Goal: Use online tool/utility: Utilize a website feature to perform a specific function

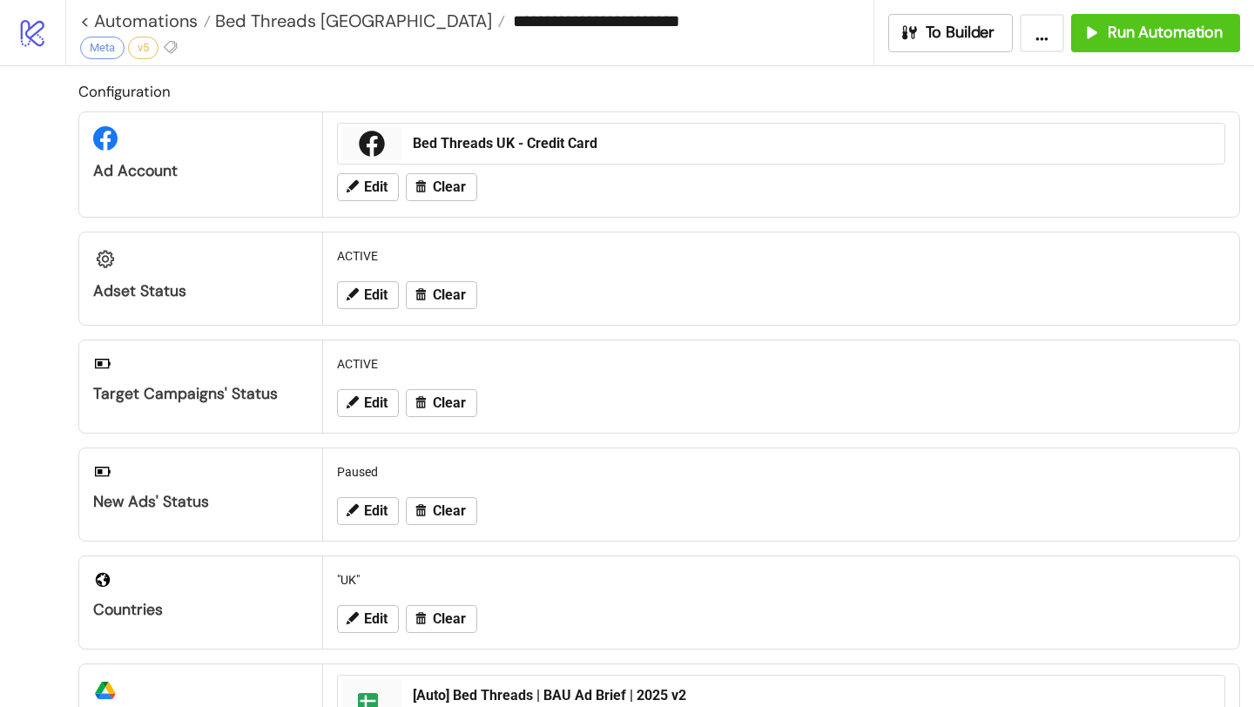
scroll to position [444, 0]
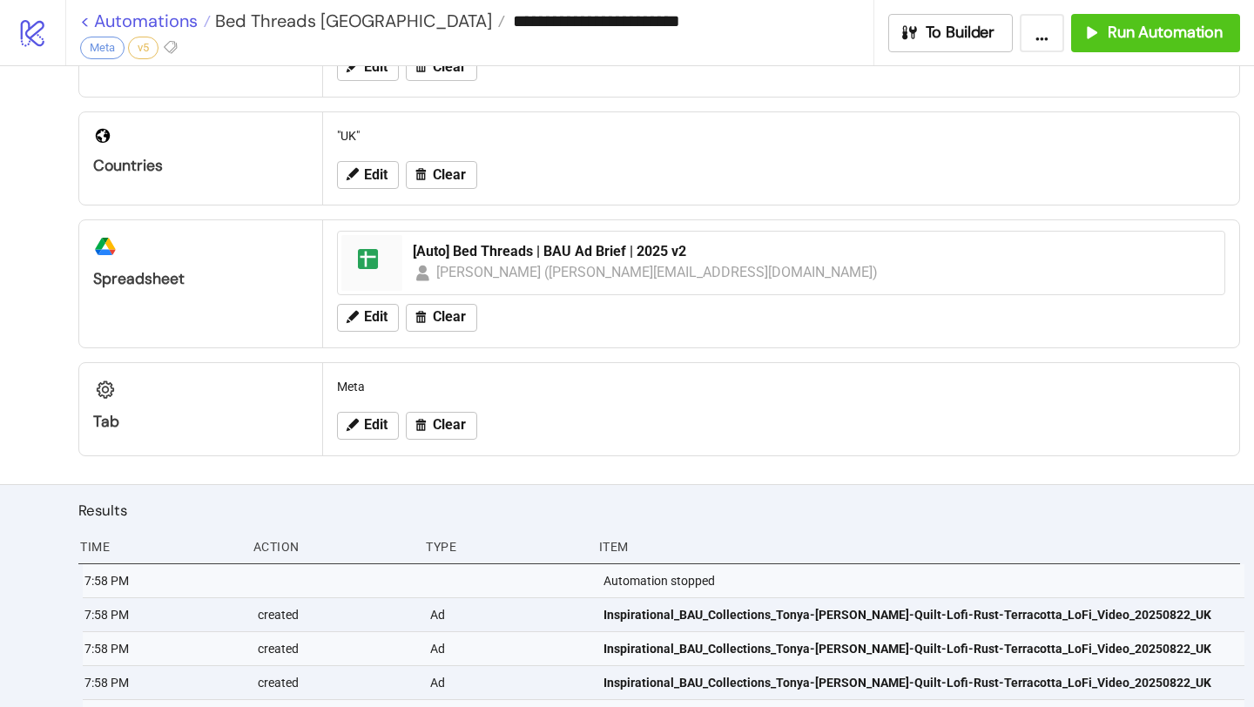
click at [178, 22] on link "< Automations" at bounding box center [145, 20] width 131 height 17
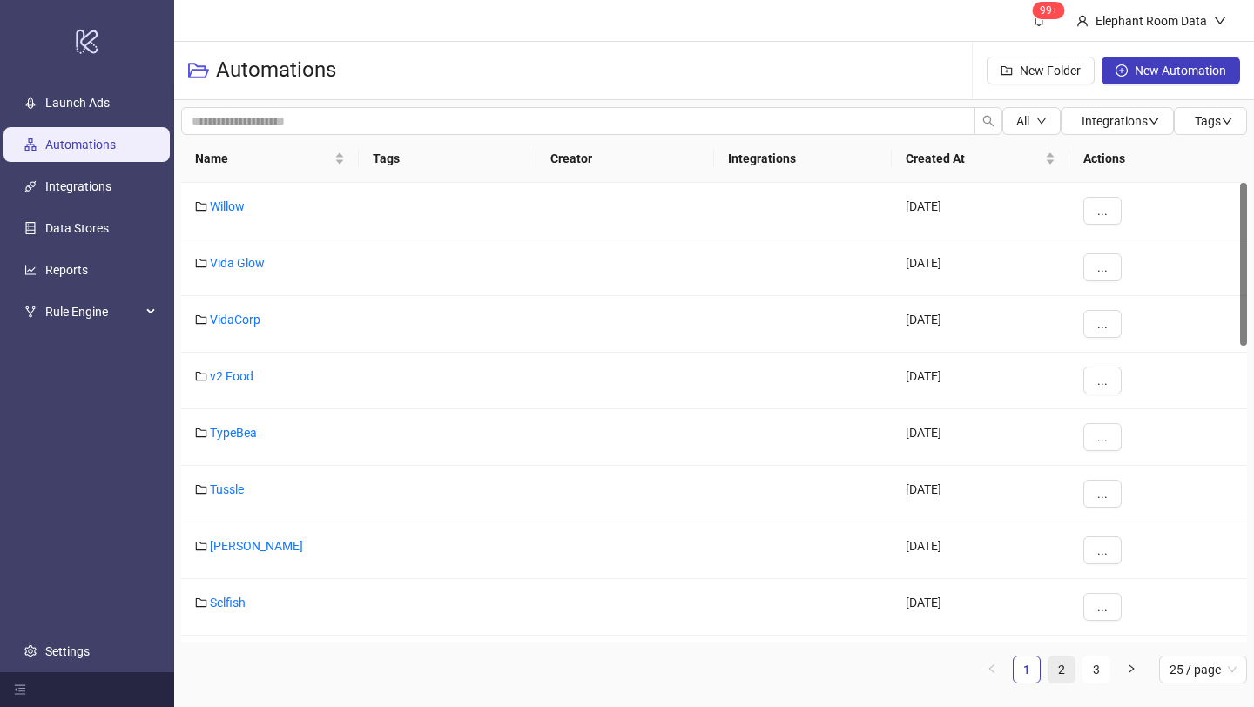
click at [1053, 672] on link "2" at bounding box center [1061, 669] width 26 height 26
click at [229, 602] on link "Bed Threads" at bounding box center [244, 602] width 68 height 14
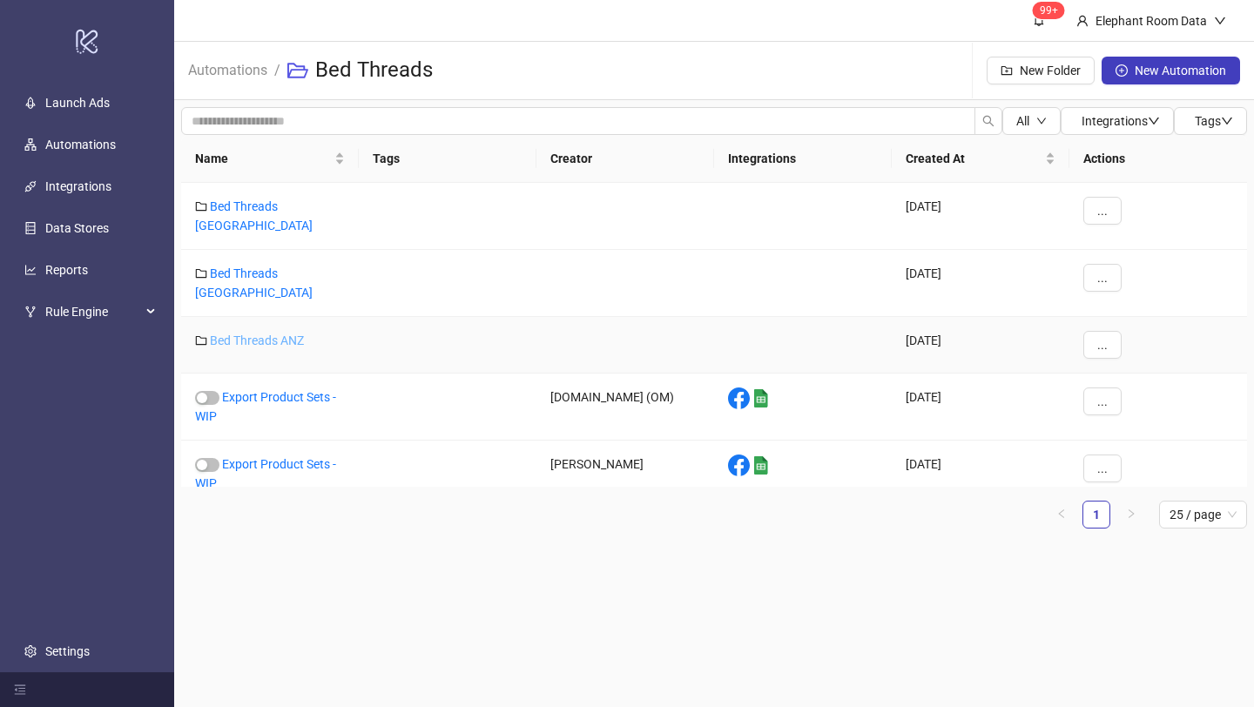
click at [282, 333] on link "Bed Threads ANZ" at bounding box center [257, 340] width 94 height 14
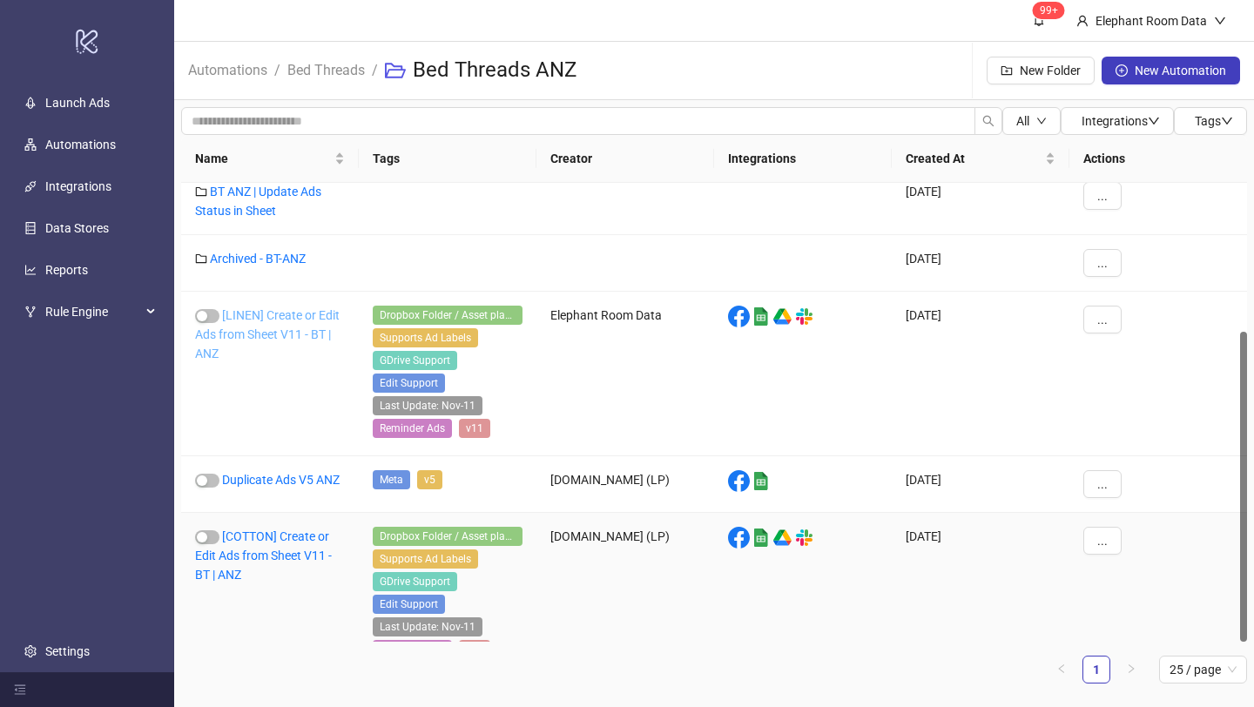
scroll to position [220, 0]
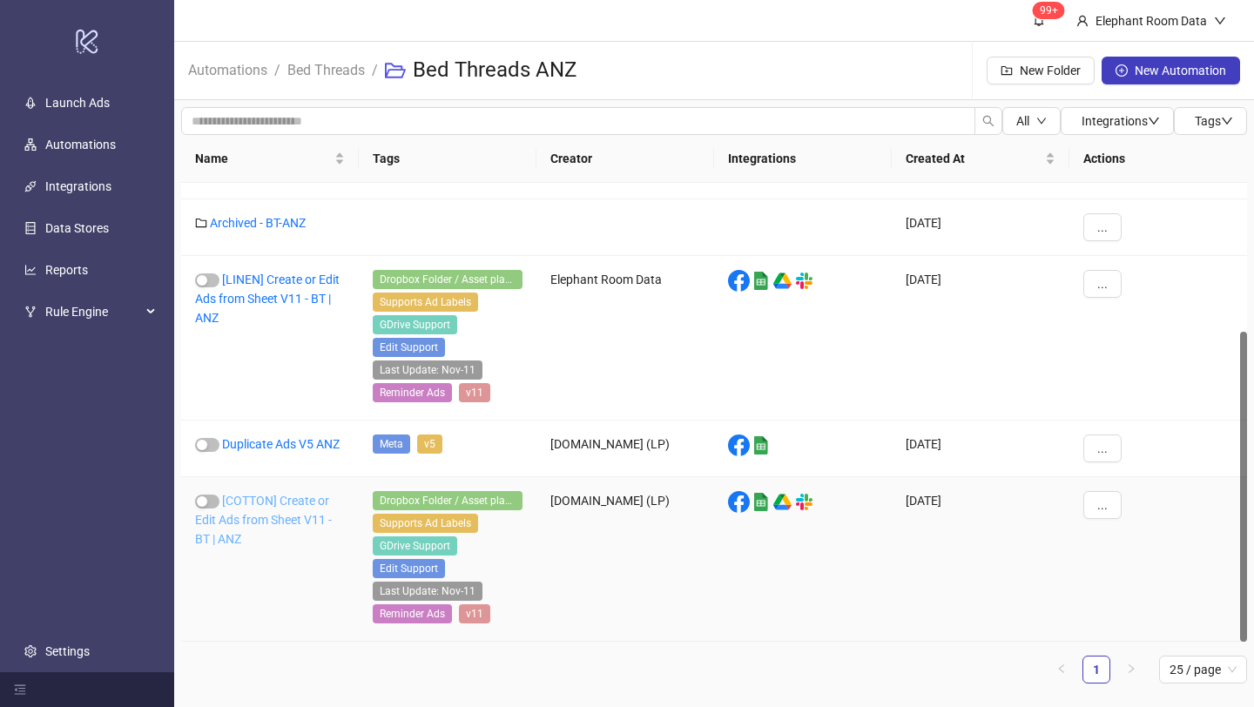
click at [278, 499] on link "[COTTON] Create or Edit Ads from Sheet V11 - BT | ANZ" at bounding box center [263, 520] width 137 height 52
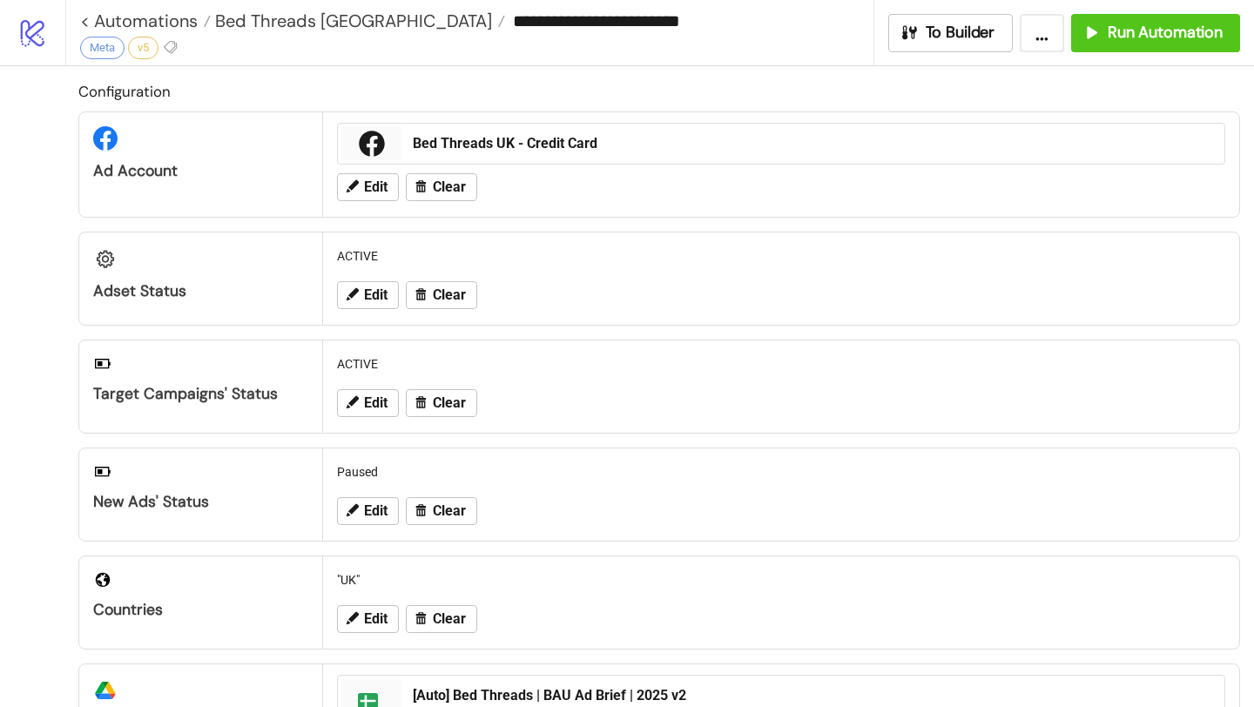
type input "**********"
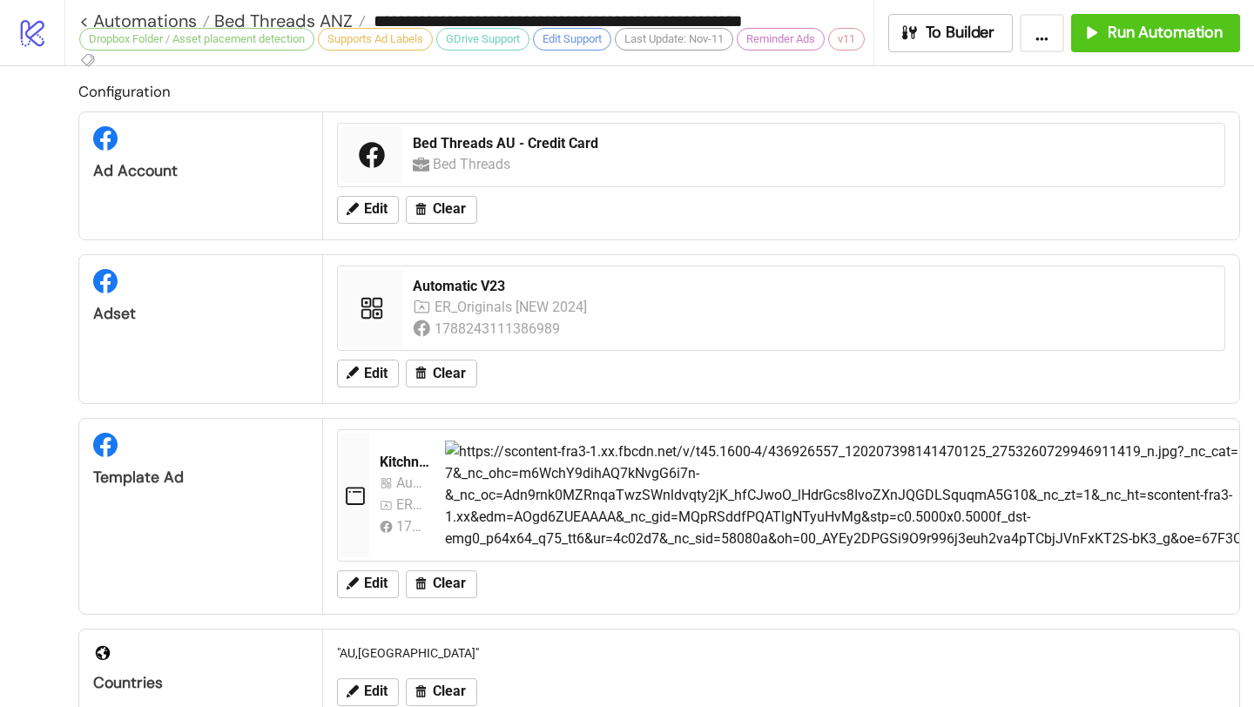
click at [162, 8] on div "**********" at bounding box center [475, 21] width 793 height 26
click at [162, 17] on link "< Automations" at bounding box center [144, 20] width 131 height 17
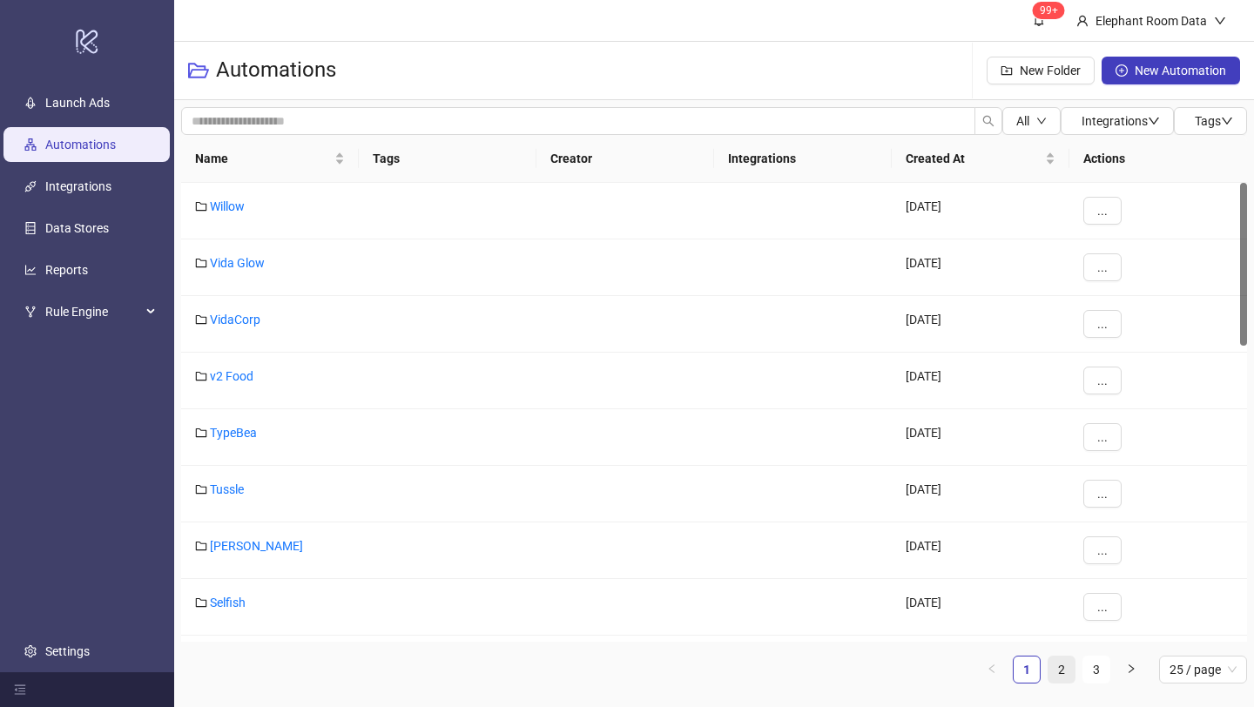
click at [1061, 675] on link "2" at bounding box center [1061, 669] width 26 height 26
click at [232, 603] on link "Bed Threads" at bounding box center [244, 602] width 68 height 14
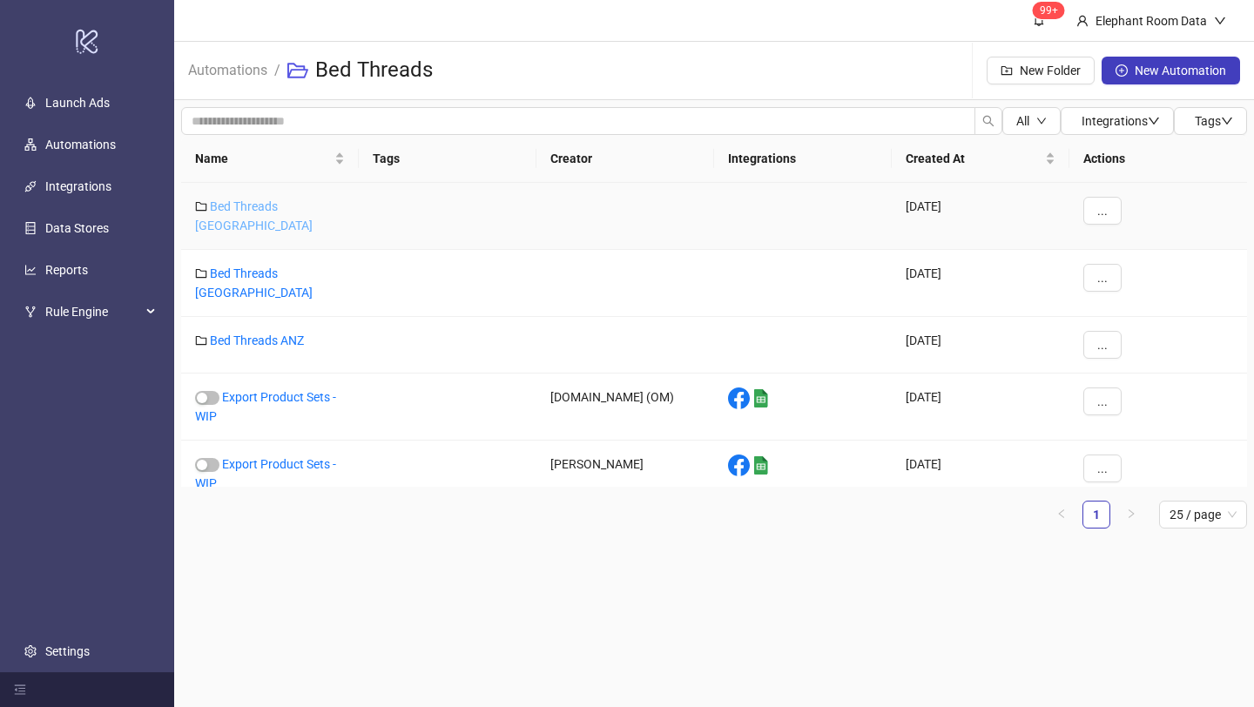
click at [294, 204] on link "Bed Threads [GEOGRAPHIC_DATA]" at bounding box center [254, 215] width 118 height 33
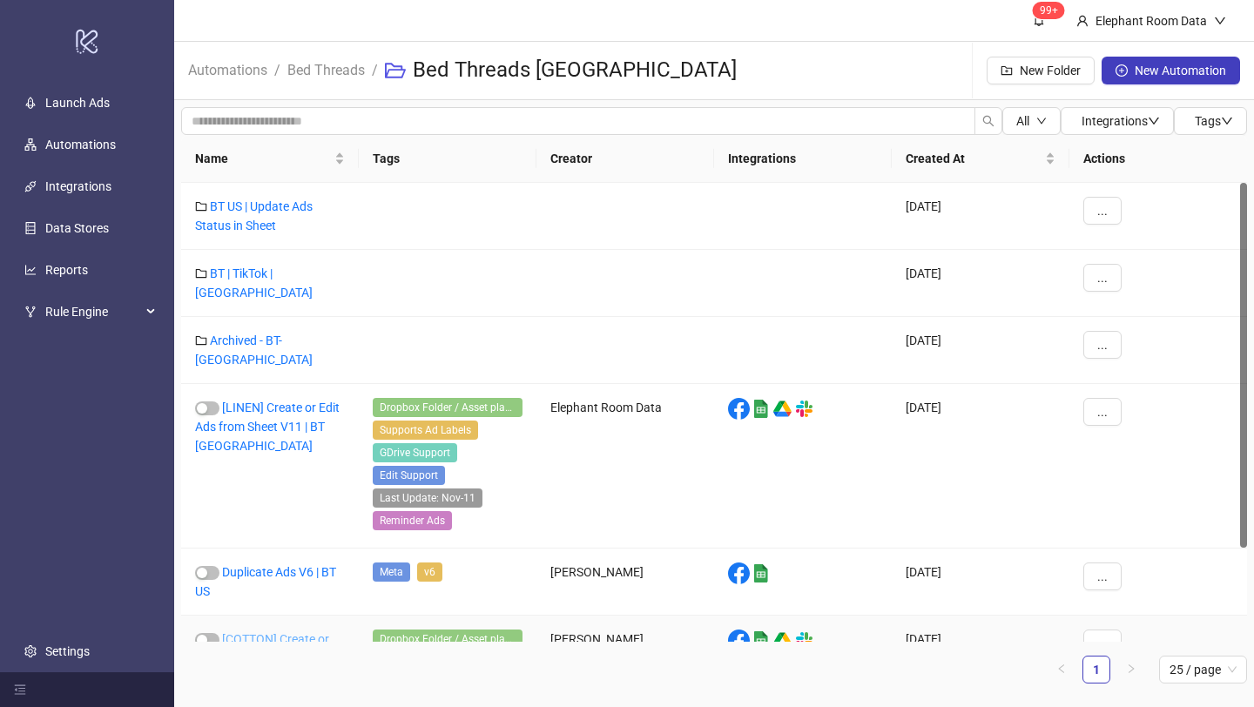
click at [280, 632] on link "[COTTON] Create or Edit Ads from Sheet V11 | BT US" at bounding box center [263, 658] width 136 height 52
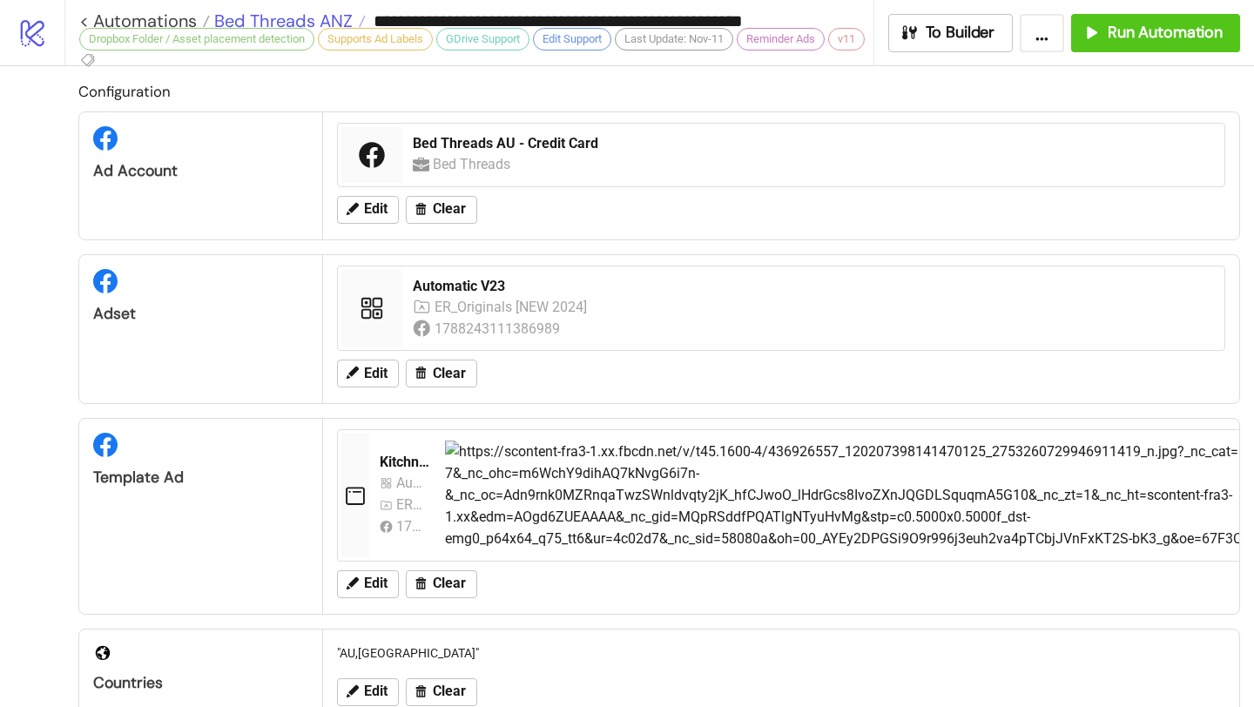
type input "**********"
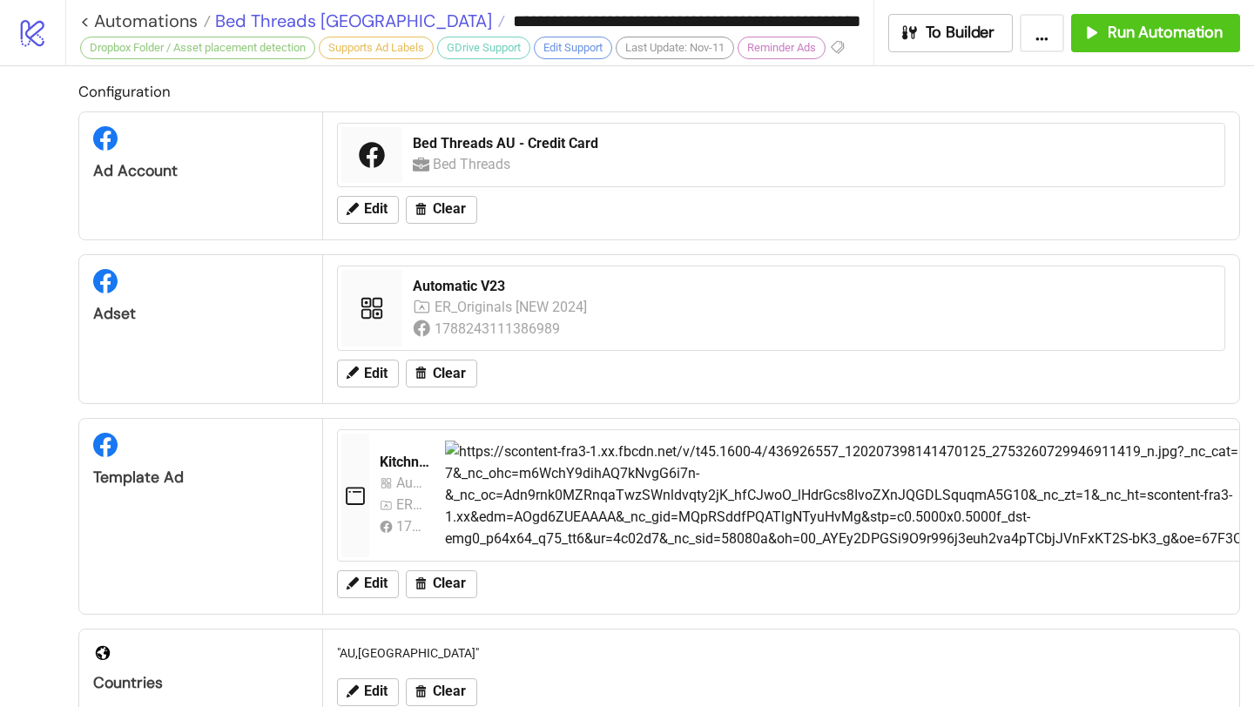
click at [302, 15] on span "Bed Threads [GEOGRAPHIC_DATA]" at bounding box center [351, 21] width 281 height 23
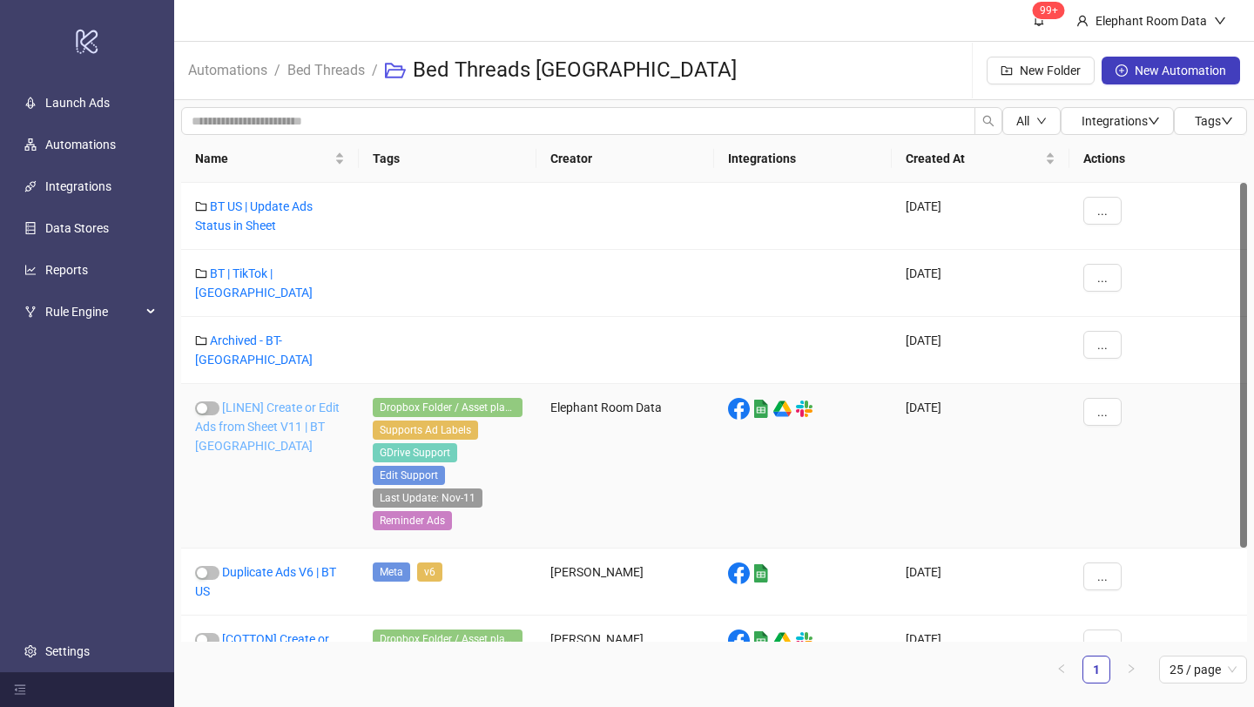
click at [266, 400] on link "[LINEN] Create or Edit Ads from Sheet V11 | BT [GEOGRAPHIC_DATA]" at bounding box center [267, 426] width 145 height 52
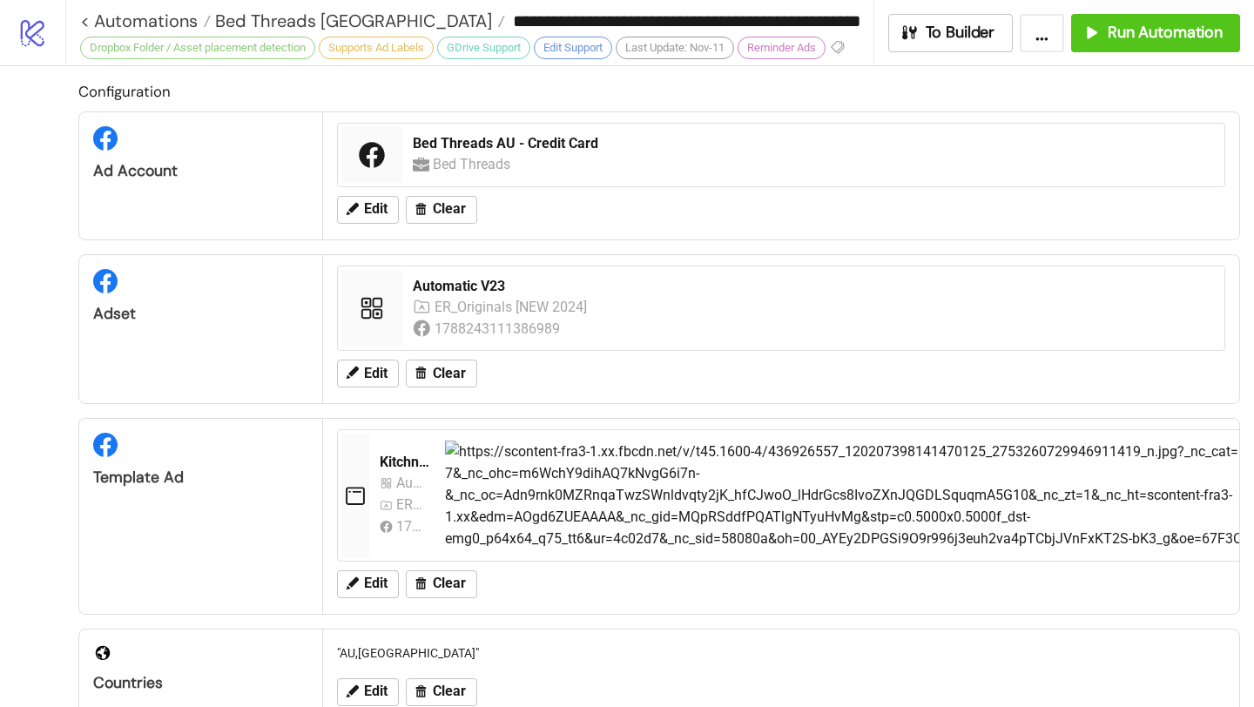
type input "**********"
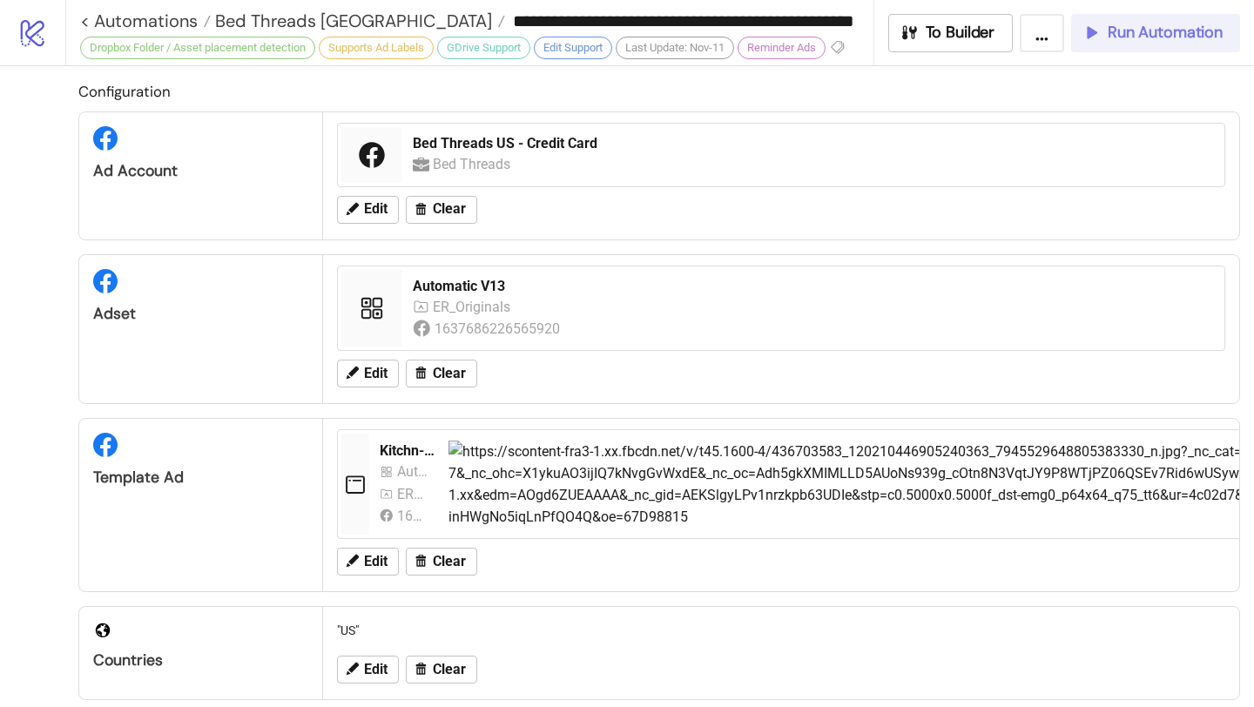
click at [1193, 30] on span "Run Automation" at bounding box center [1164, 33] width 115 height 20
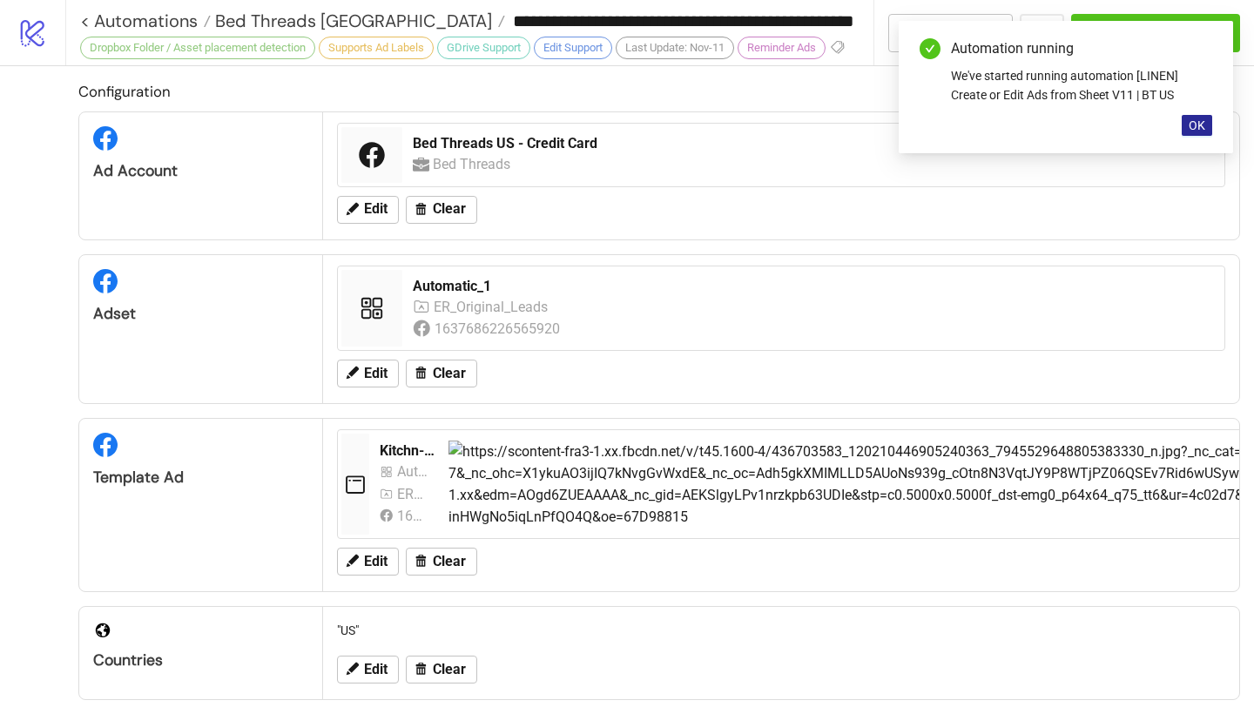
click at [1200, 121] on span "OK" at bounding box center [1196, 125] width 17 height 14
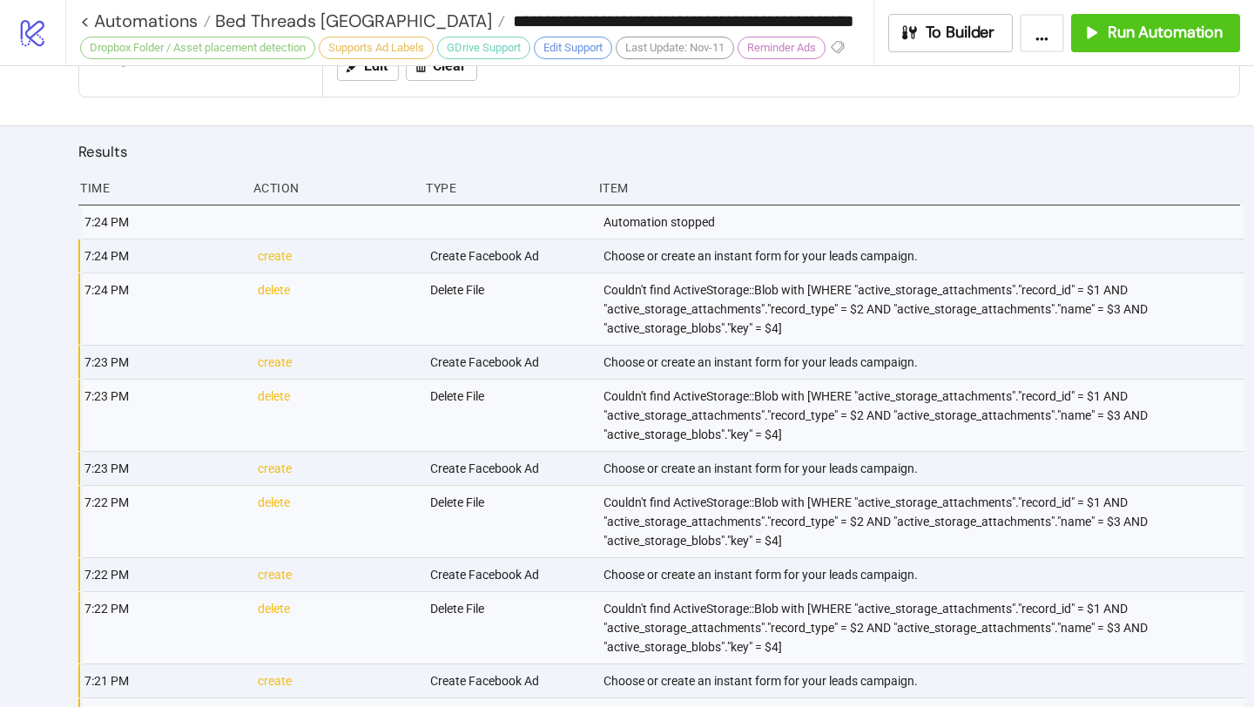
scroll to position [962, 0]
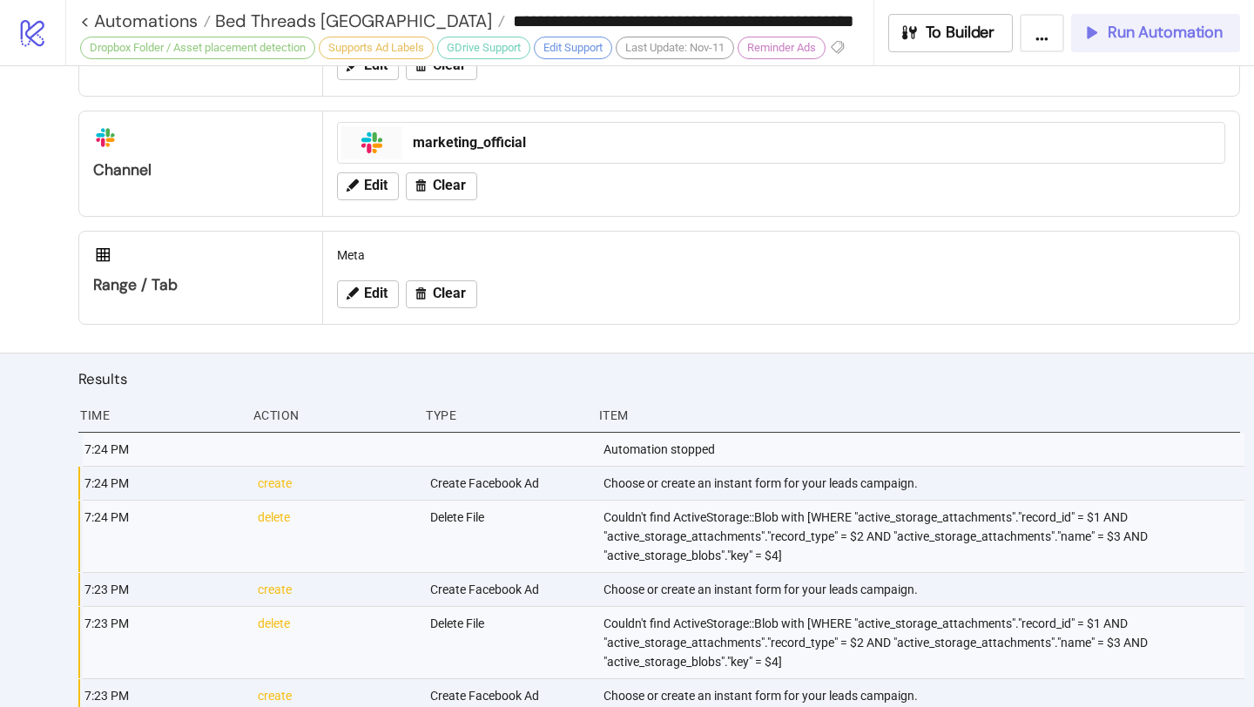
click at [1126, 25] on span "Run Automation" at bounding box center [1164, 33] width 115 height 20
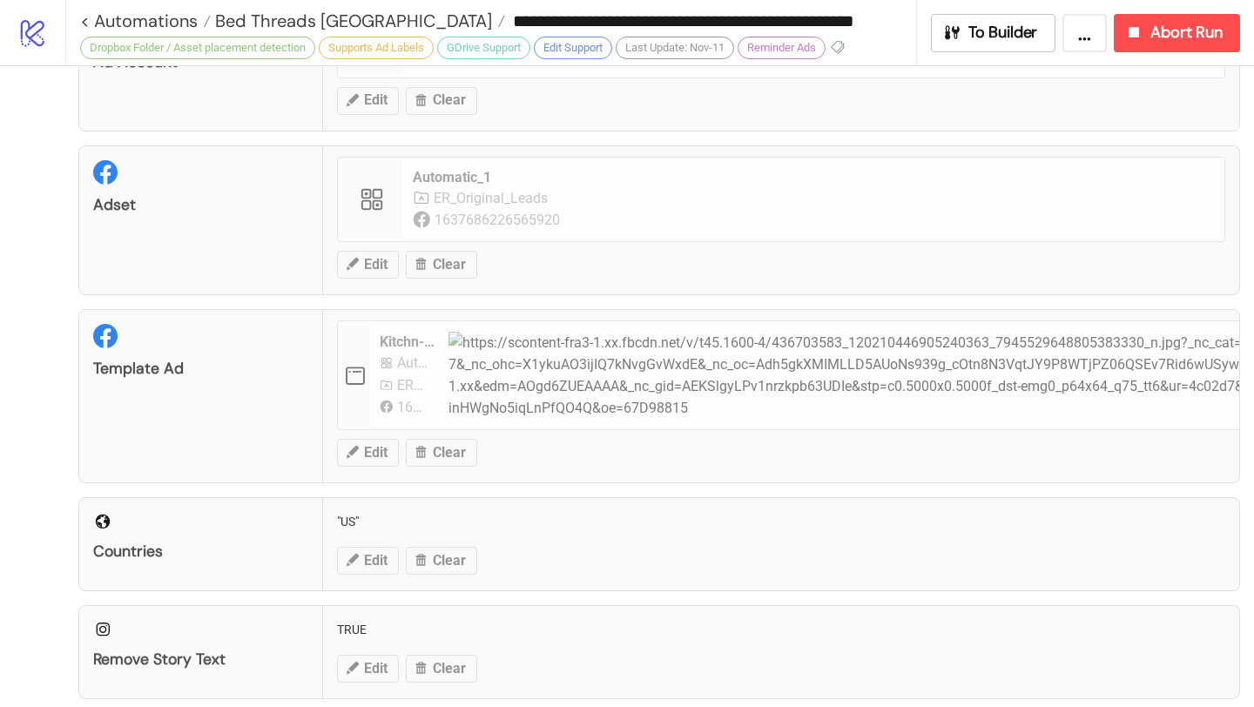
scroll to position [0, 0]
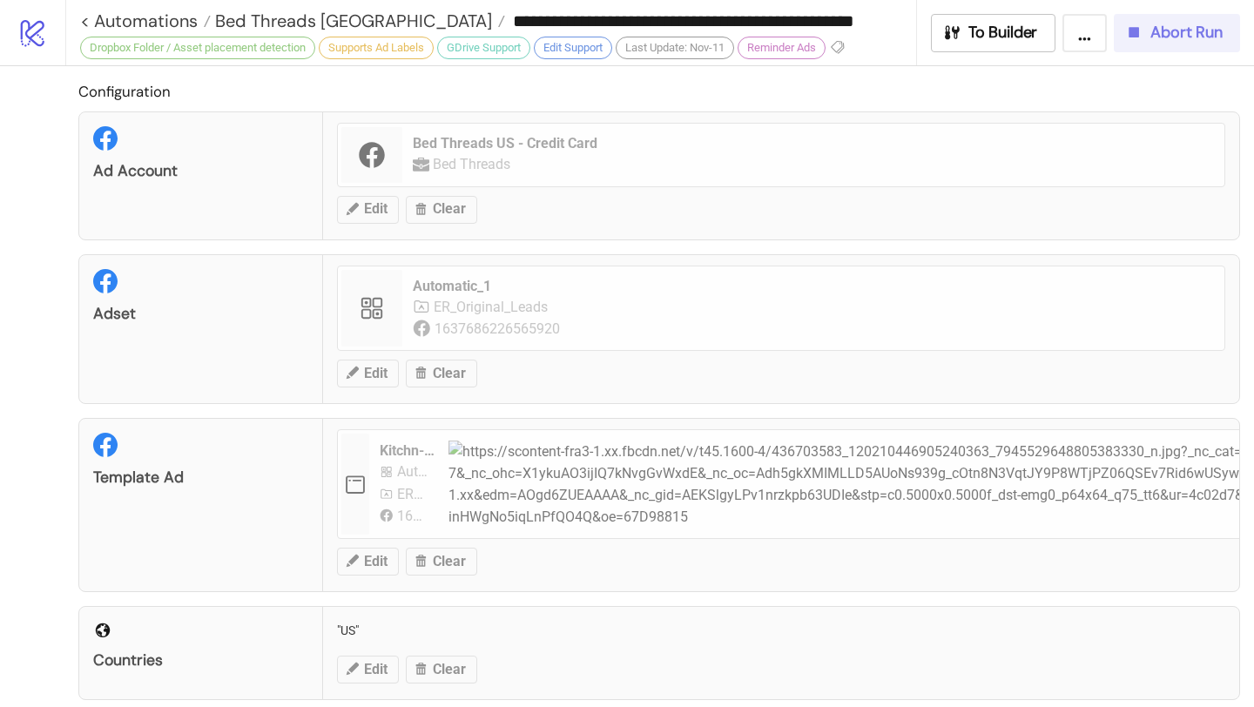
click at [1147, 50] on button "Abort Run" at bounding box center [1176, 33] width 126 height 38
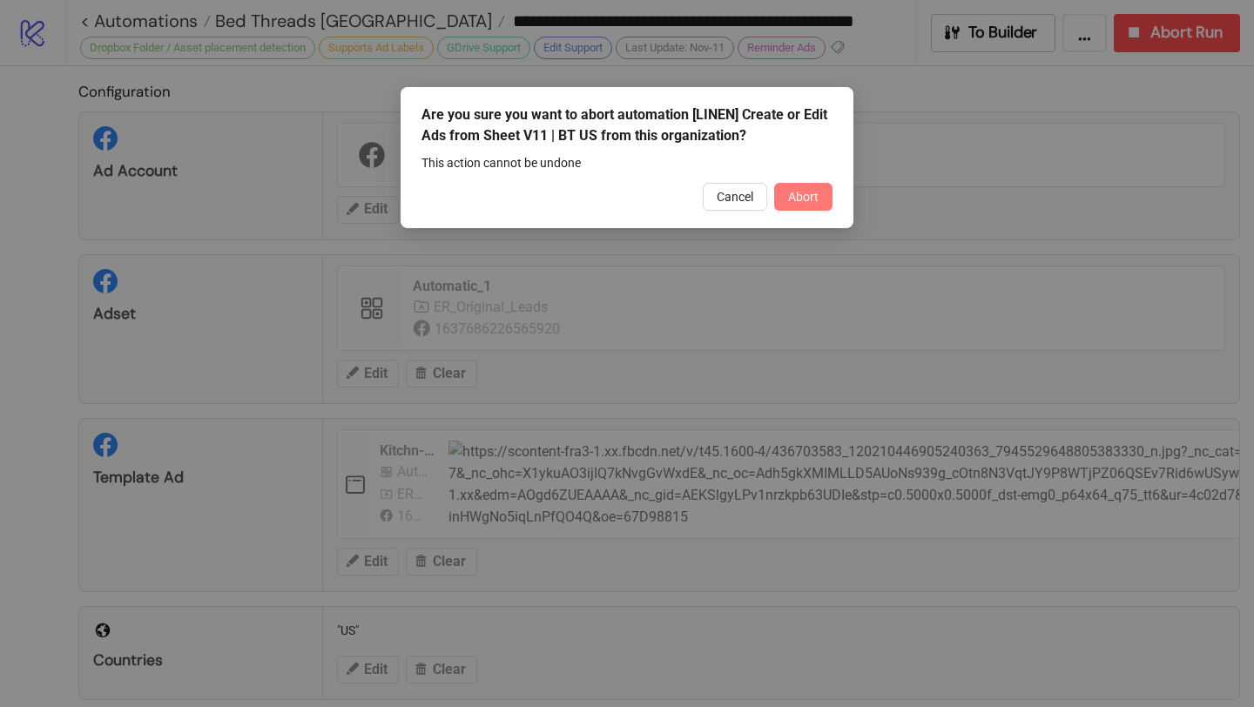
click at [792, 193] on span "Abort" at bounding box center [803, 197] width 30 height 14
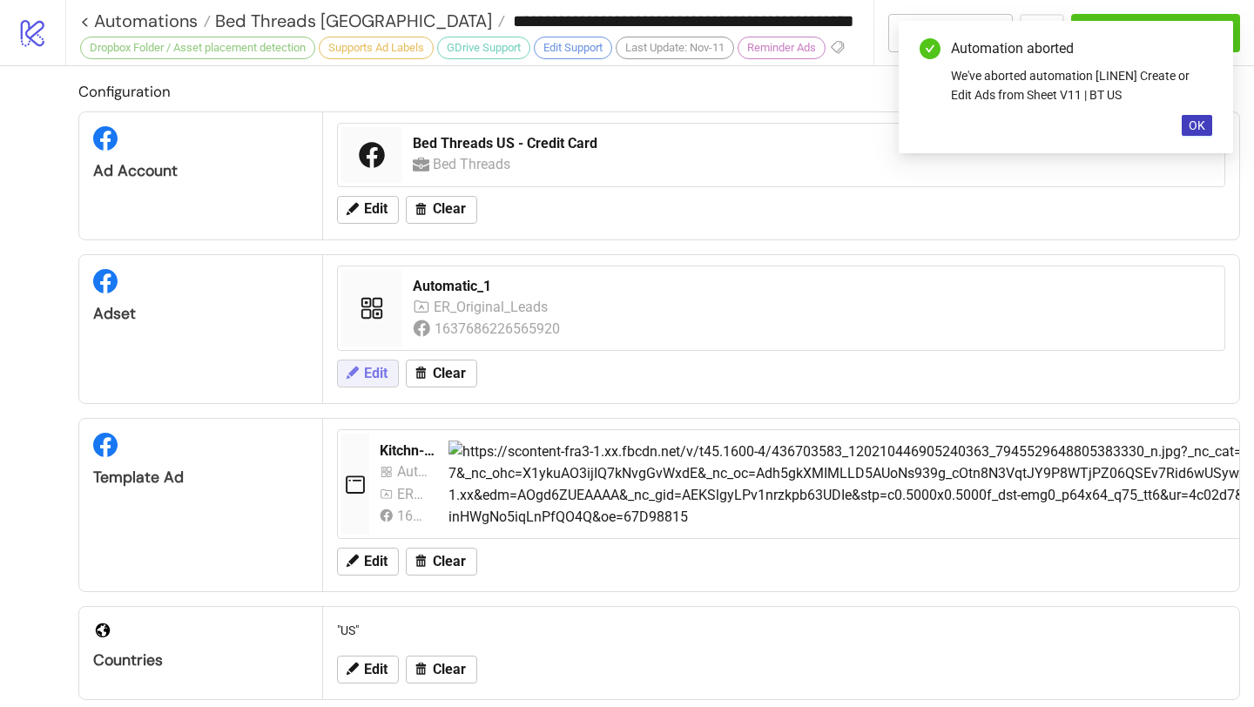
click at [381, 370] on span "Edit" at bounding box center [376, 374] width 24 height 16
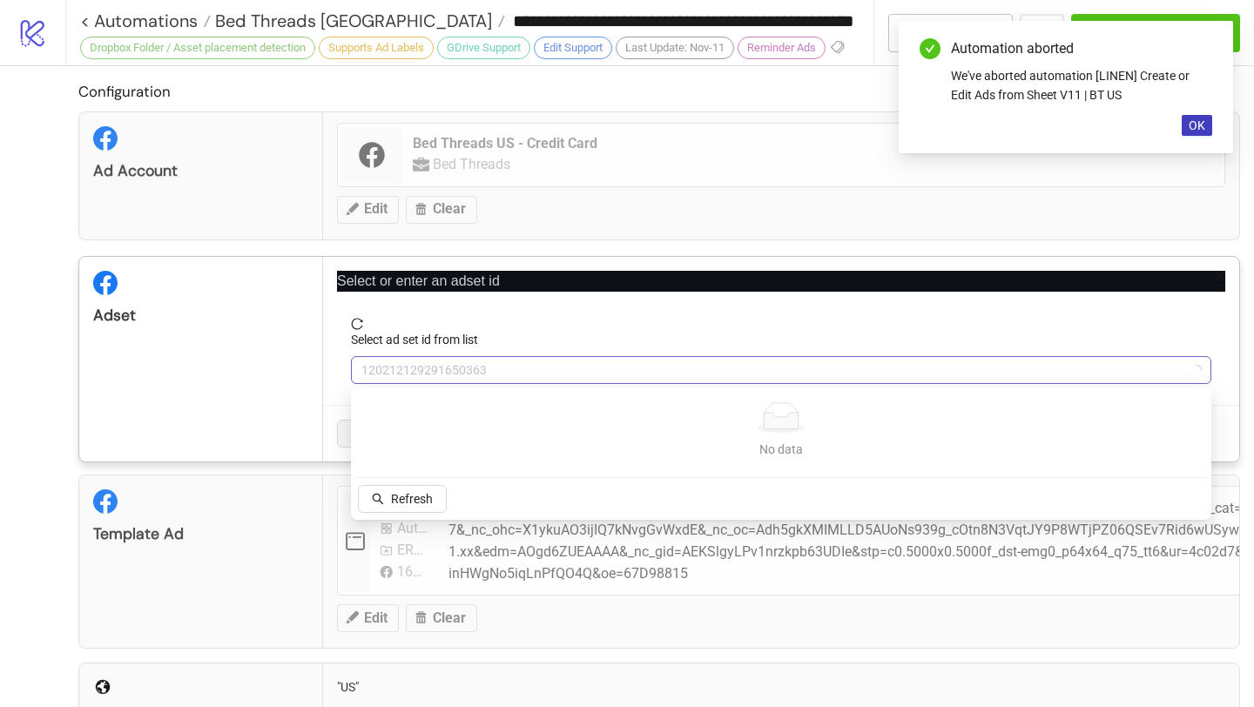
click at [476, 371] on span "120212129291650363" at bounding box center [780, 370] width 839 height 26
click at [425, 504] on span "Refresh" at bounding box center [412, 499] width 42 height 14
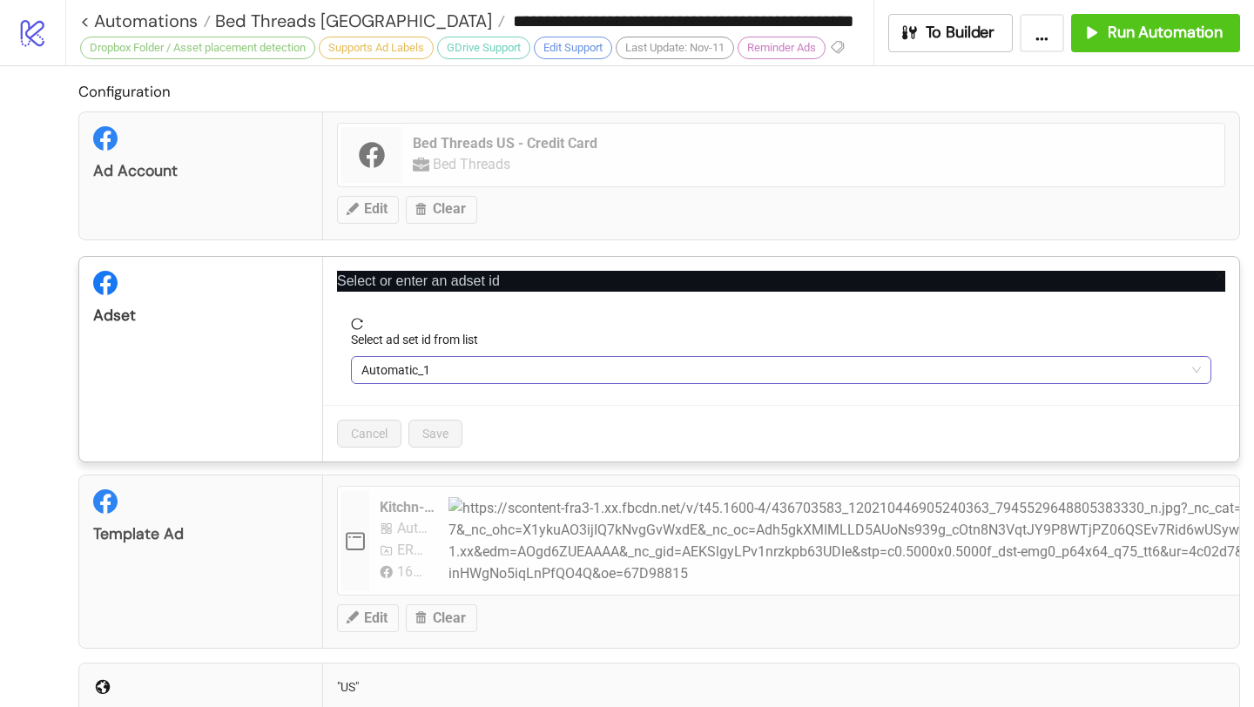
click at [421, 373] on span "Automatic_1" at bounding box center [780, 370] width 839 height 26
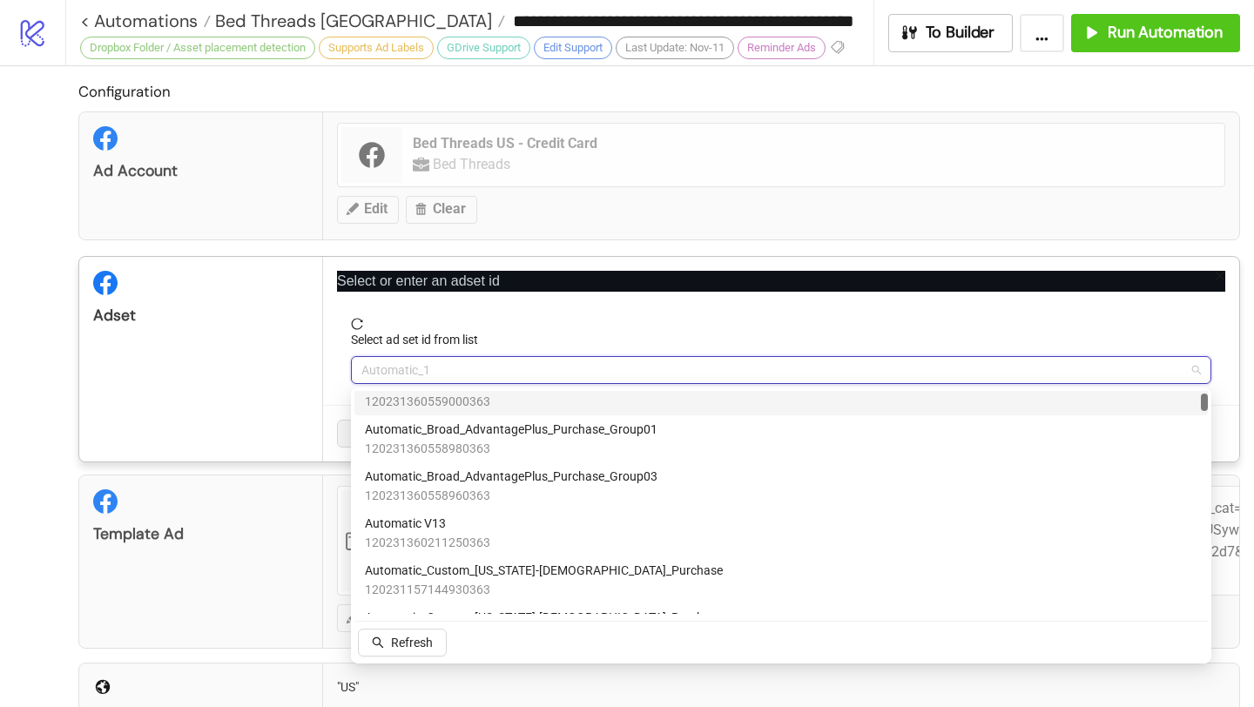
scroll to position [118, 0]
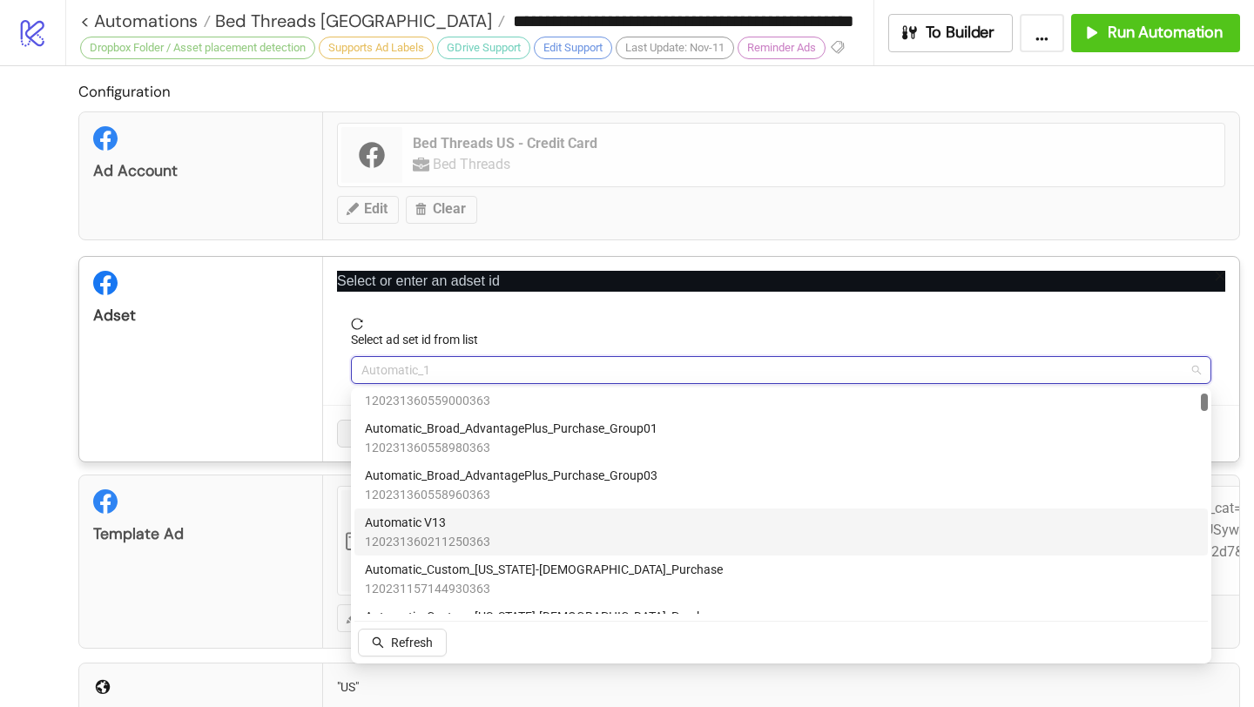
click at [441, 515] on span "Automatic V13" at bounding box center [427, 522] width 125 height 19
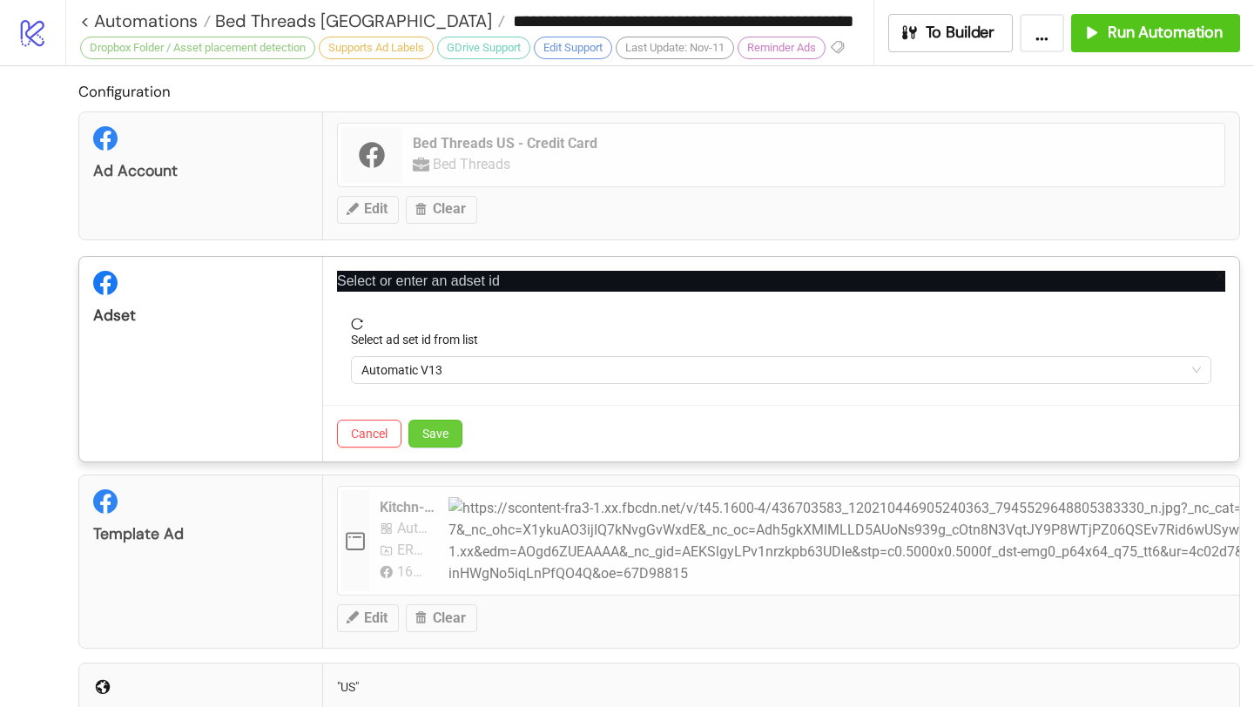
click at [443, 438] on span "Save" at bounding box center [435, 434] width 26 height 14
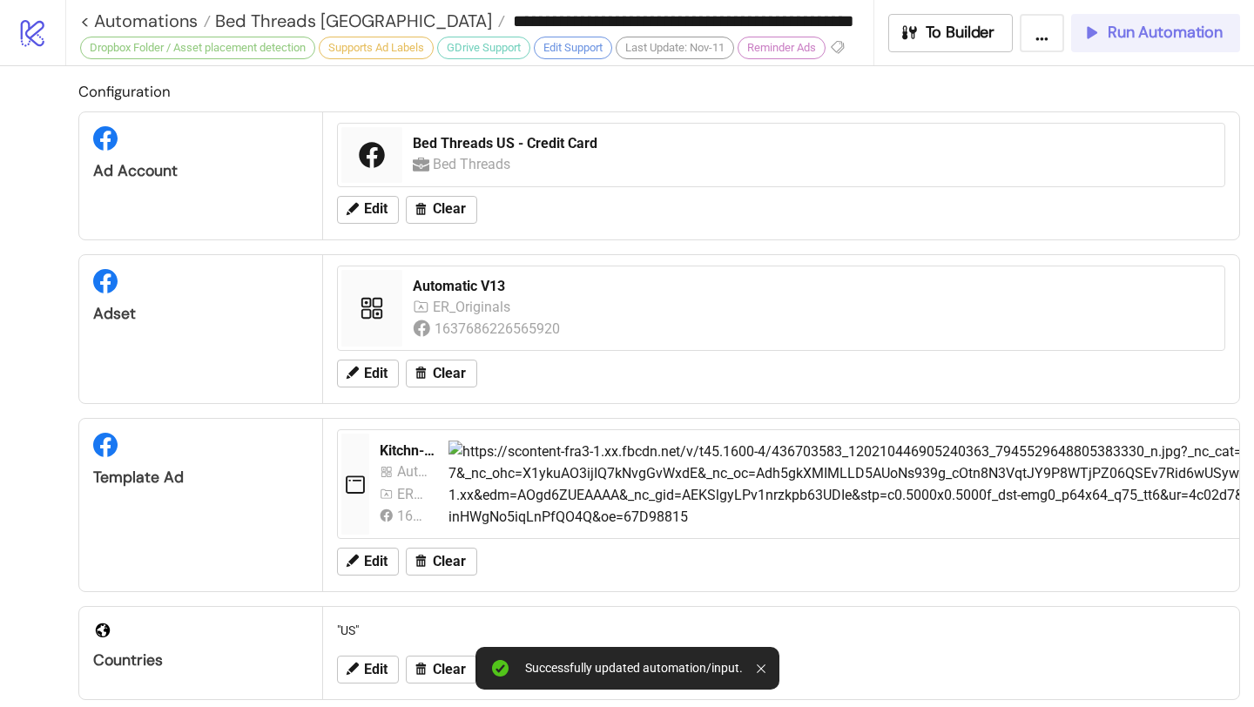
click at [1121, 38] on span "Run Automation" at bounding box center [1164, 33] width 115 height 20
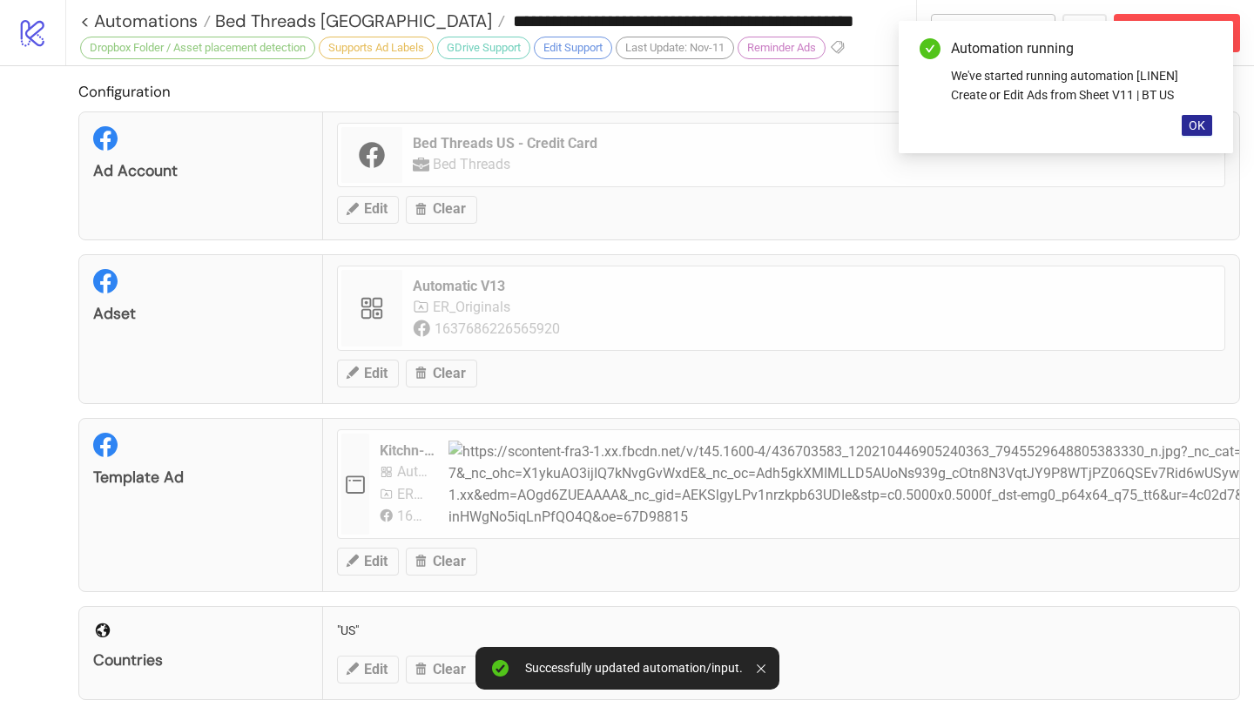
click at [1208, 128] on button "OK" at bounding box center [1196, 125] width 30 height 21
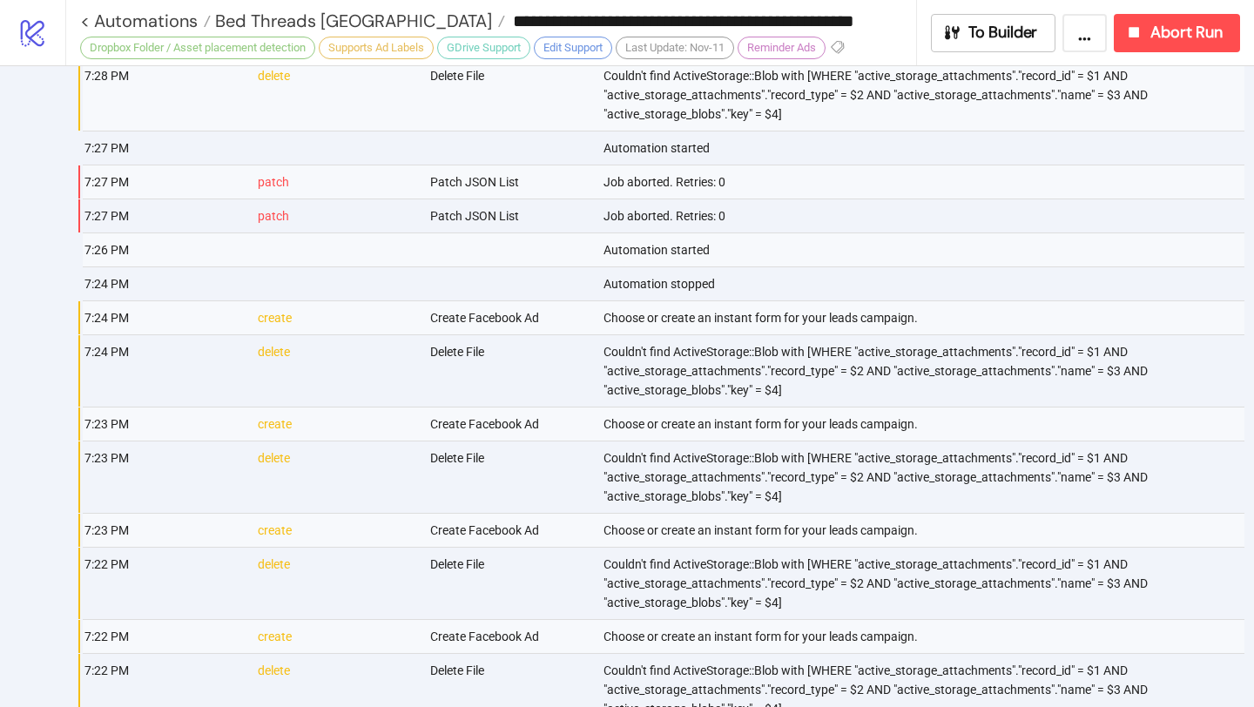
scroll to position [1183, 0]
